Goal: Task Accomplishment & Management: Manage account settings

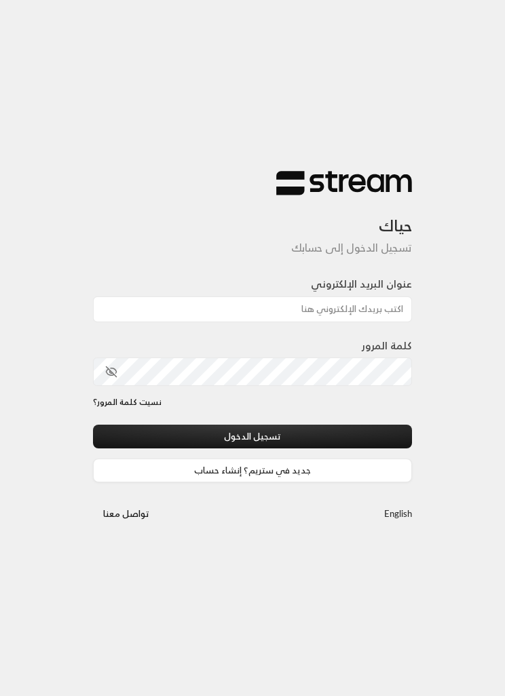
click at [379, 310] on input "عنوان البريد الإلكتروني" at bounding box center [252, 309] width 319 height 26
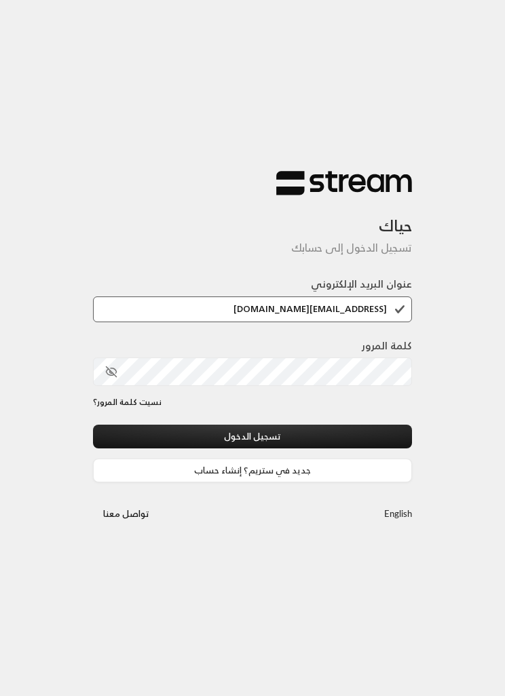
type input "[EMAIL_ADDRESS][DOMAIN_NAME]"
click at [117, 376] on button "toggle password visibility" at bounding box center [111, 371] width 23 height 23
click at [339, 435] on button "تسجيل الدخول" at bounding box center [252, 437] width 319 height 24
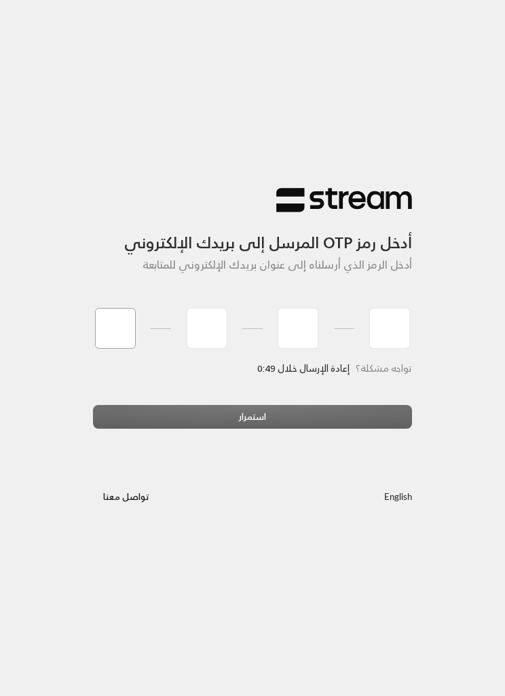
click at [112, 336] on input "tel" at bounding box center [115, 328] width 41 height 41
type input "6"
type input "5"
type input "8"
type input "7"
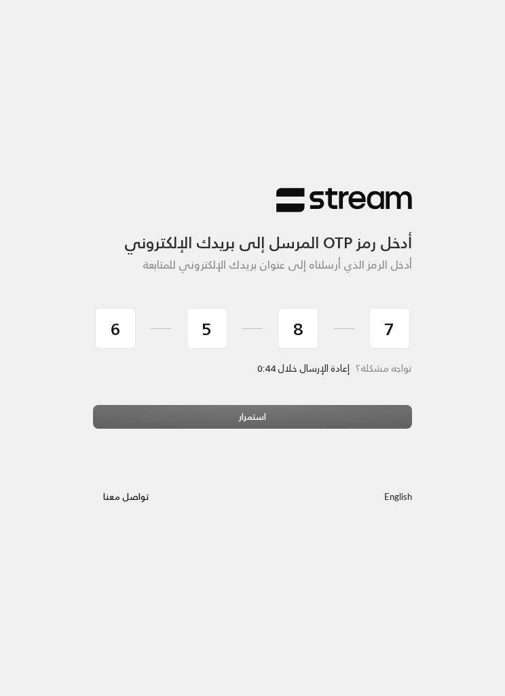
click at [367, 417] on div "استمرار" at bounding box center [252, 422] width 319 height 34
